Goal: Information Seeking & Learning: Learn about a topic

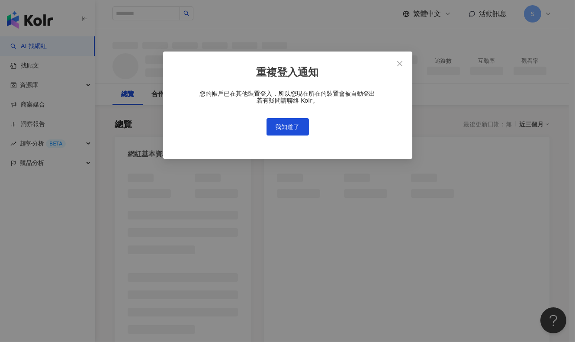
click at [522, 108] on div "重複登入通知 您的帳戶已在其他裝置登入，所以您現在所在的裝置會被自動登出 若有疑問請聯絡 Kolr。 我知道了" at bounding box center [287, 171] width 575 height 342
click at [285, 123] on span "我知道了" at bounding box center [288, 126] width 24 height 7
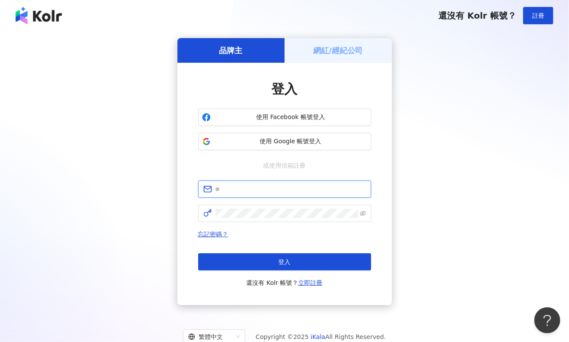
type input "**********"
click at [531, 184] on div "**********" at bounding box center [284, 171] width 548 height 267
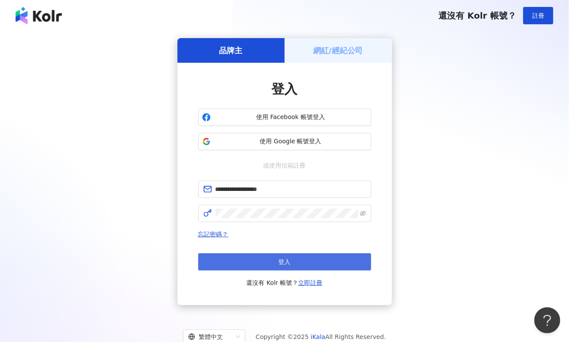
click at [280, 262] on span "登入" at bounding box center [285, 261] width 12 height 7
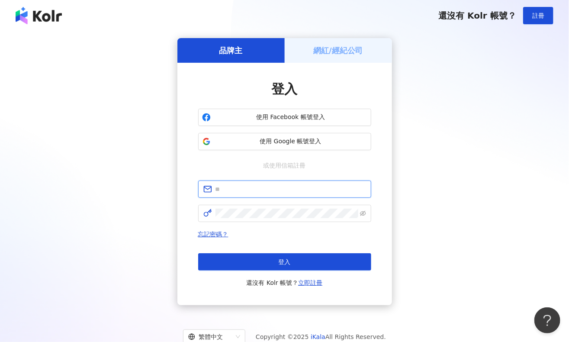
type input "**********"
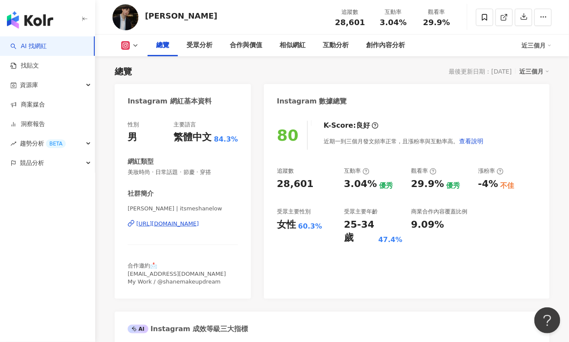
scroll to position [210, 0]
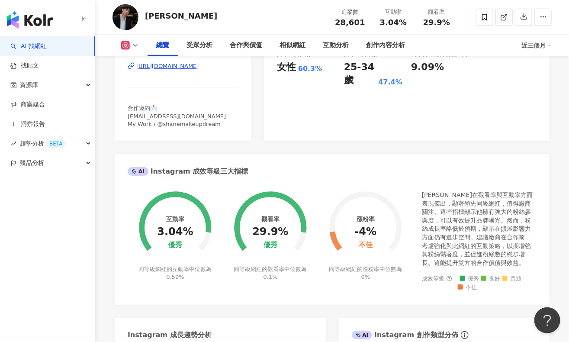
click at [411, 196] on foreignobject at bounding box center [365, 222] width 95 height 85
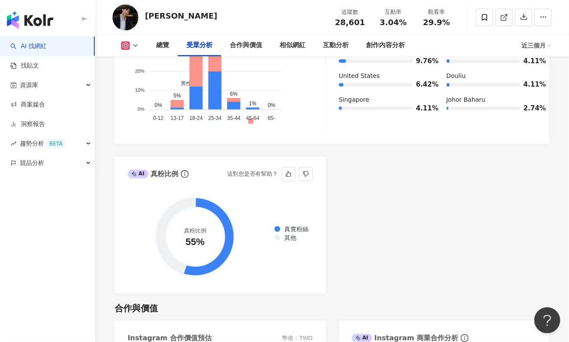
scroll to position [997, 0]
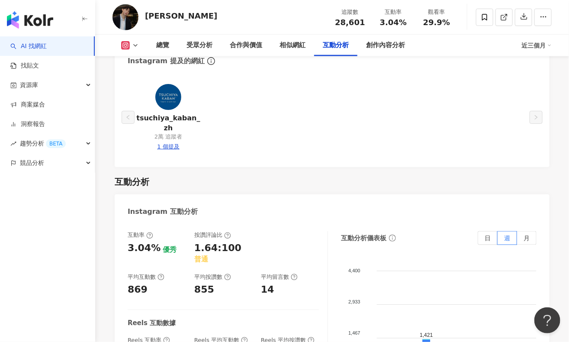
scroll to position [1627, 0]
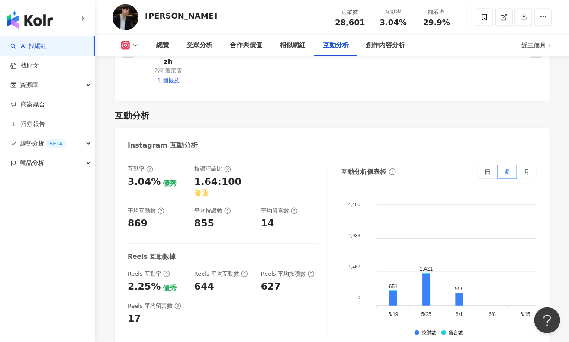
click at [260, 270] on div "Reels 互動率 2.25% 優秀 Reels 平均互動數 644 Reels 平均按讚數 627" at bounding box center [223, 281] width 191 height 23
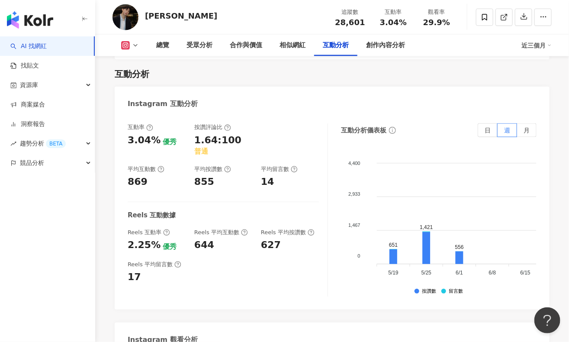
scroll to position [1745, 0]
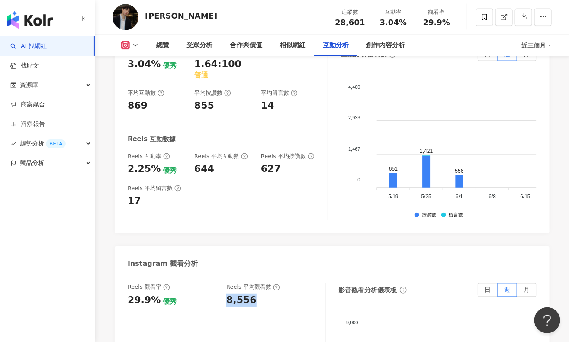
drag, startPoint x: 229, startPoint y: 244, endPoint x: 275, endPoint y: 244, distance: 46.7
click at [275, 293] on div "8,556" at bounding box center [271, 299] width 90 height 13
copy div "8,556"
click at [434, 283] on div "影音觀看分析儀表板 日 週 月" at bounding box center [438, 290] width 198 height 14
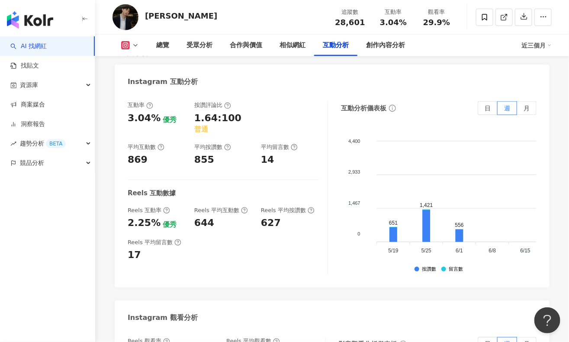
scroll to position [1729, 0]
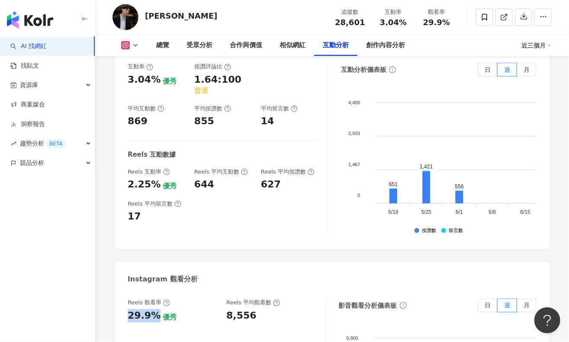
drag, startPoint x: 156, startPoint y: 260, endPoint x: 108, endPoint y: 260, distance: 48.5
copy div "29.9%"
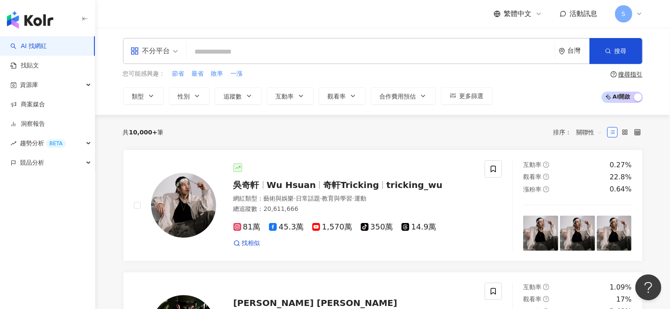
click at [58, 238] on div "AI 找網紅 找貼文 資源庫 商案媒合 洞察報告 趨勢分析 BETA 競品分析" at bounding box center [47, 172] width 95 height 273
